Goal: Information Seeking & Learning: Understand process/instructions

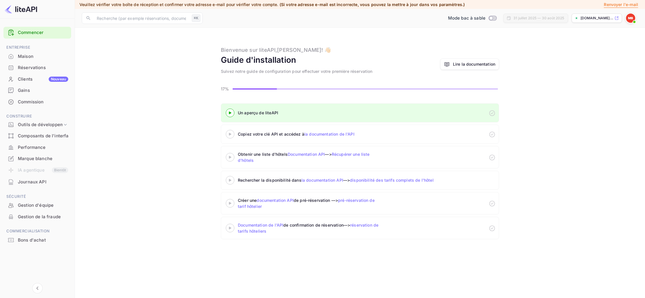
click at [230, 136] on div at bounding box center [230, 133] width 20 height 7
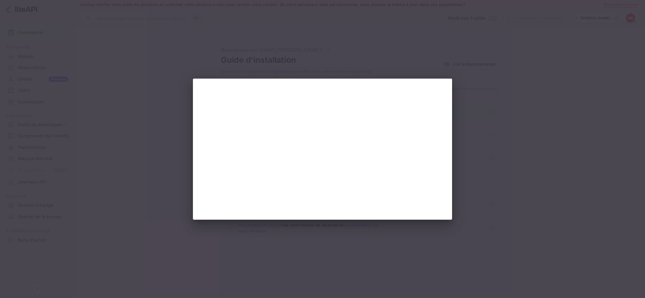
click at [494, 194] on div at bounding box center [322, 149] width 645 height 298
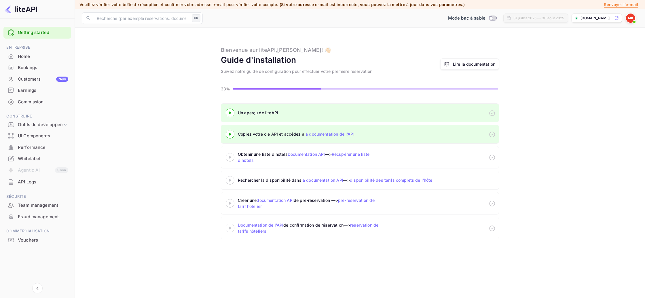
click at [231, 158] on icon at bounding box center [230, 157] width 20 height 3
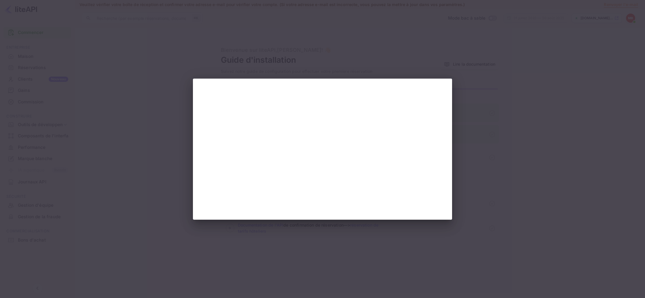
click at [470, 201] on div at bounding box center [322, 149] width 645 height 298
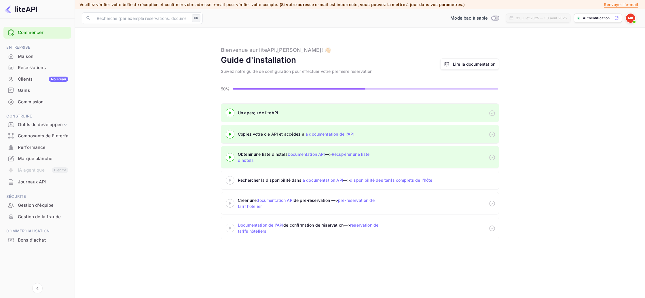
click at [231, 180] on icon at bounding box center [230, 180] width 20 height 3
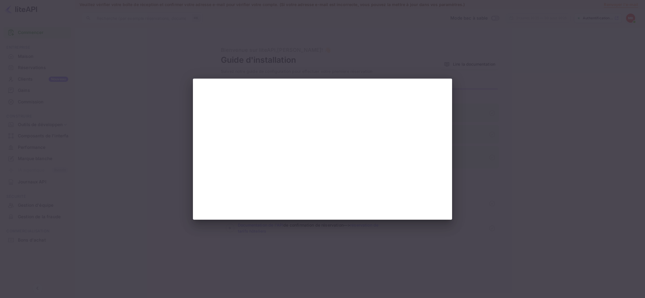
click at [469, 191] on div at bounding box center [322, 149] width 645 height 298
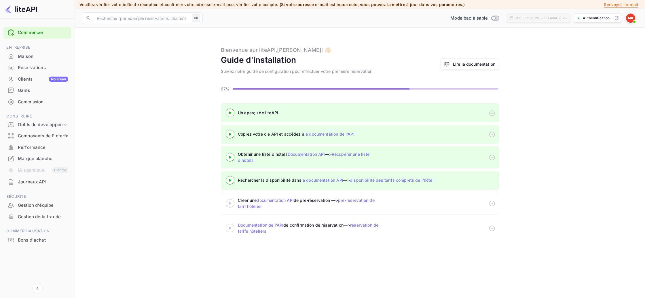
click at [231, 203] on 3 at bounding box center [230, 203] width 2 height 3
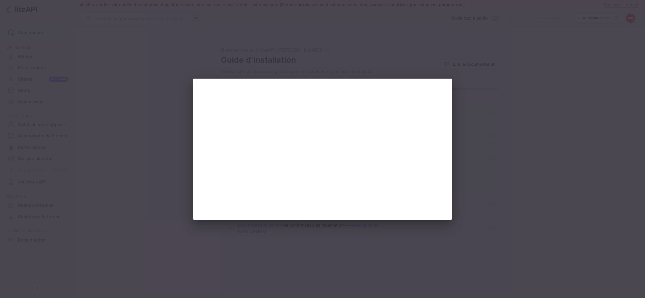
drag, startPoint x: 481, startPoint y: 194, endPoint x: 478, endPoint y: 194, distance: 3.8
click at [481, 194] on div at bounding box center [322, 149] width 645 height 298
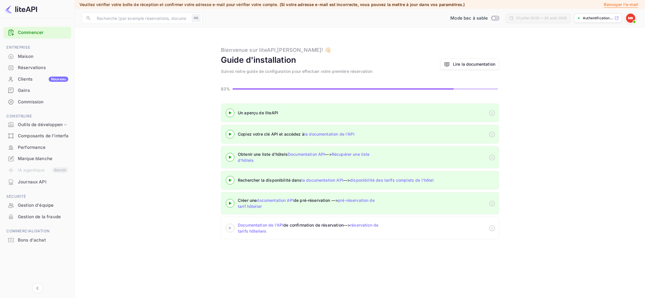
click at [230, 229] on icon at bounding box center [230, 228] width 20 height 3
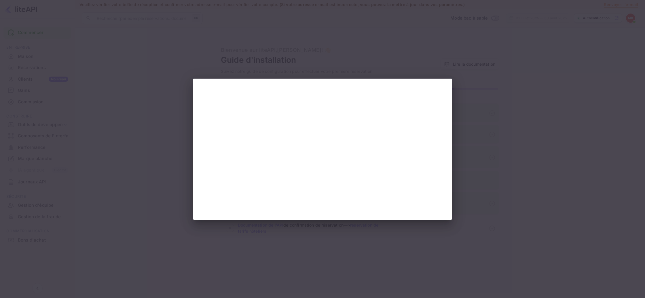
click at [545, 189] on div at bounding box center [322, 149] width 645 height 298
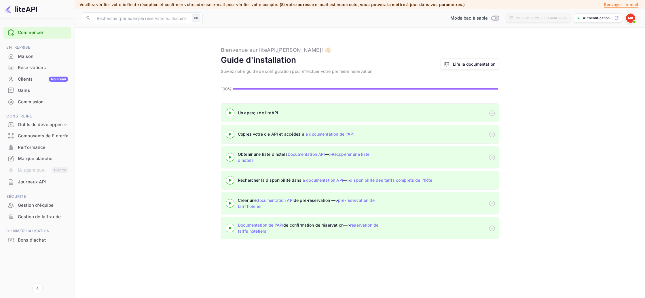
click at [465, 68] on link "Lire la documentation" at bounding box center [469, 63] width 59 height 11
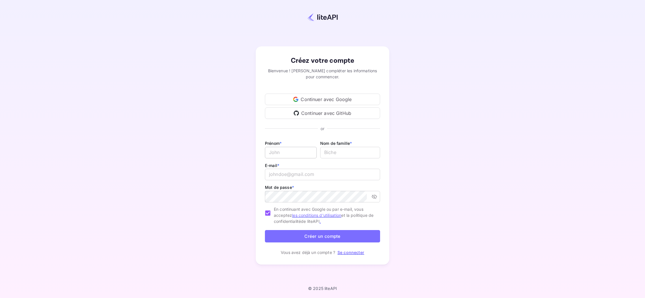
type input "[EMAIL_ADDRESS][DOMAIN_NAME]"
click at [306, 156] on input "E-mail *" at bounding box center [291, 153] width 52 height 12
click at [473, 78] on div "Créez votre compte Bienvenue ! Veuillez compléter les informations pour commenc…" at bounding box center [322, 155] width 594 height 261
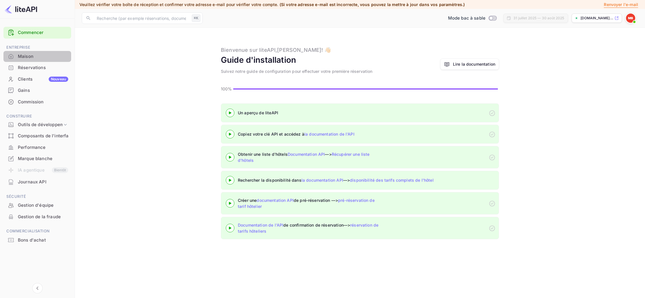
click at [35, 57] on div "Maison" at bounding box center [43, 56] width 50 height 7
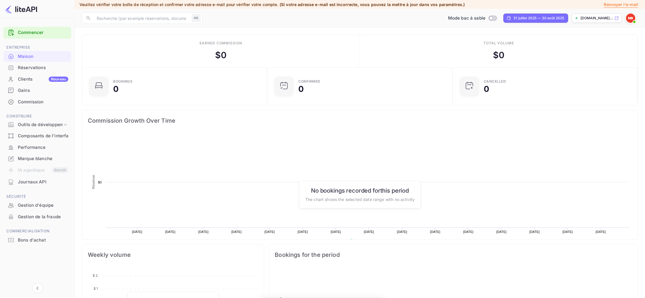
scroll to position [94, 182]
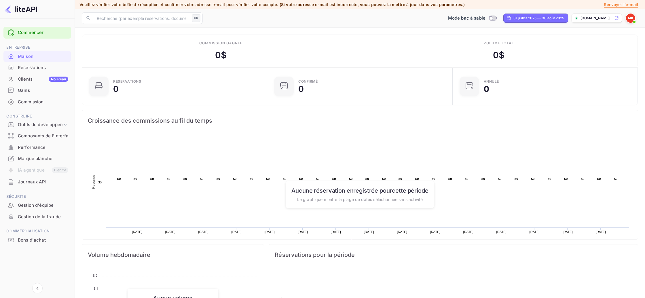
click at [24, 69] on font "Réservations" at bounding box center [32, 67] width 28 height 5
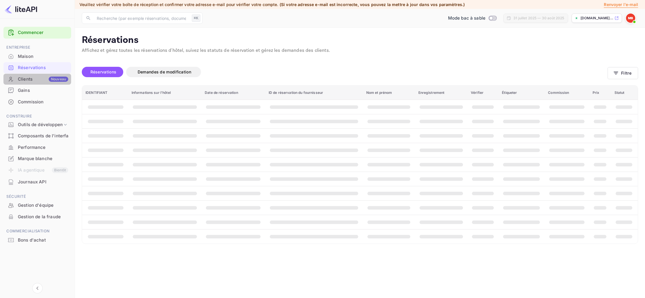
click at [22, 75] on div "Clients Nouveau" at bounding box center [37, 79] width 68 height 11
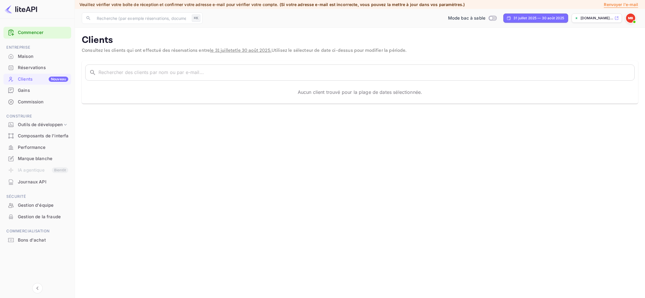
click at [21, 90] on font "Gains" at bounding box center [24, 90] width 12 height 5
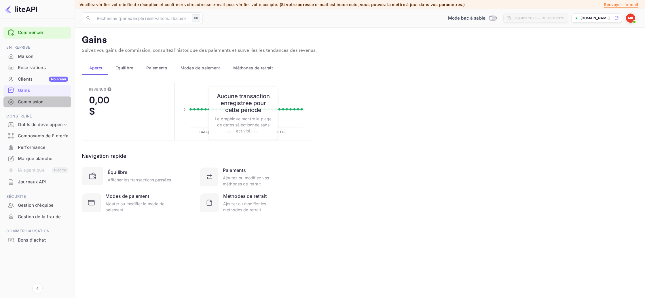
click at [45, 103] on div "Commission" at bounding box center [43, 102] width 50 height 7
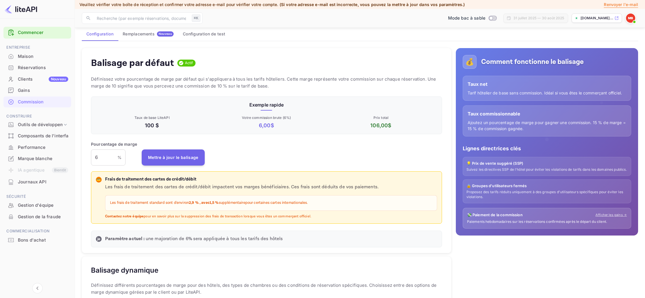
scroll to position [36, 0]
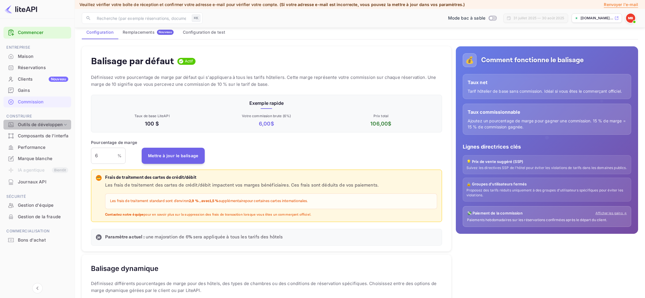
click at [25, 123] on font "Outils de développement" at bounding box center [44, 124] width 53 height 5
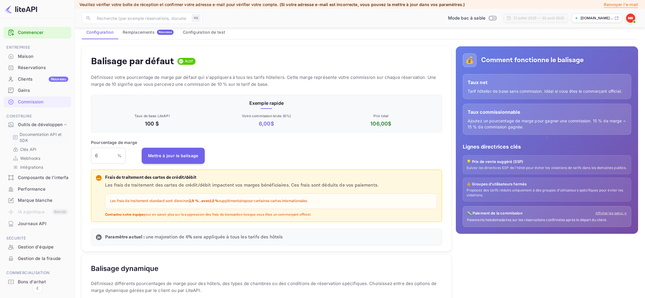
click at [30, 139] on p "Documentation API et SDK" at bounding box center [43, 137] width 47 height 12
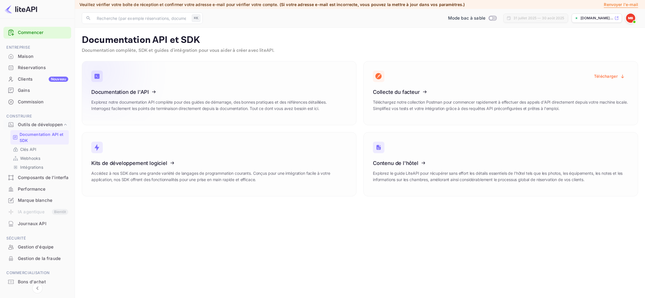
click at [135, 86] on icon at bounding box center [127, 90] width 90 height 59
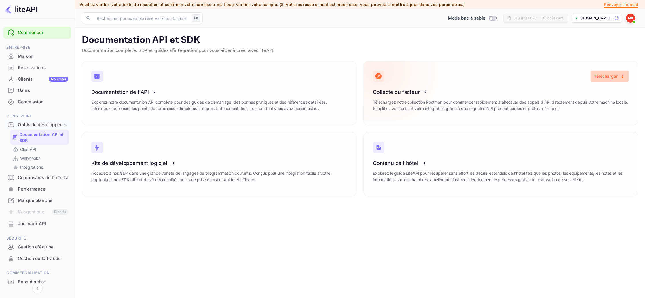
click at [608, 77] on font "Télécharger" at bounding box center [606, 76] width 24 height 5
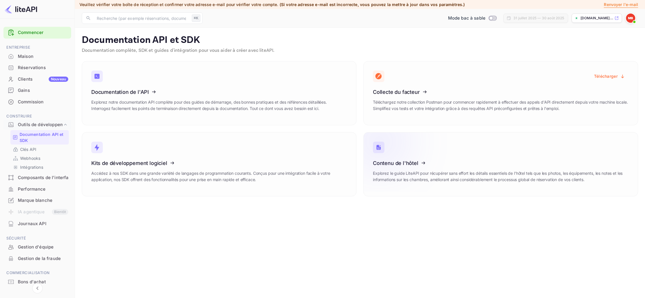
click at [392, 161] on icon at bounding box center [409, 161] width 90 height 59
